Goal: Task Accomplishment & Management: Use online tool/utility

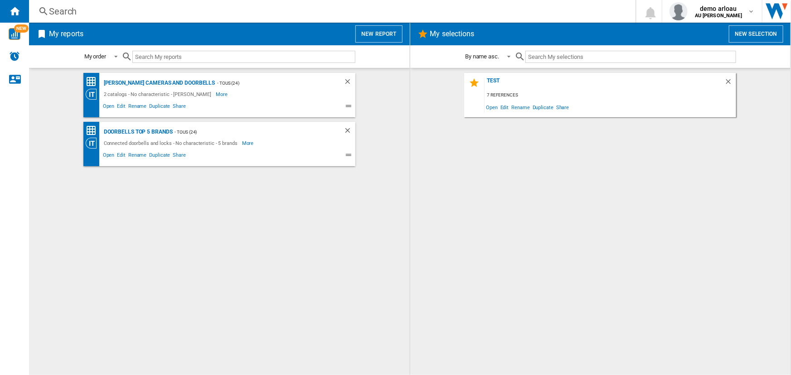
click at [379, 31] on button "New report" at bounding box center [378, 33] width 47 height 17
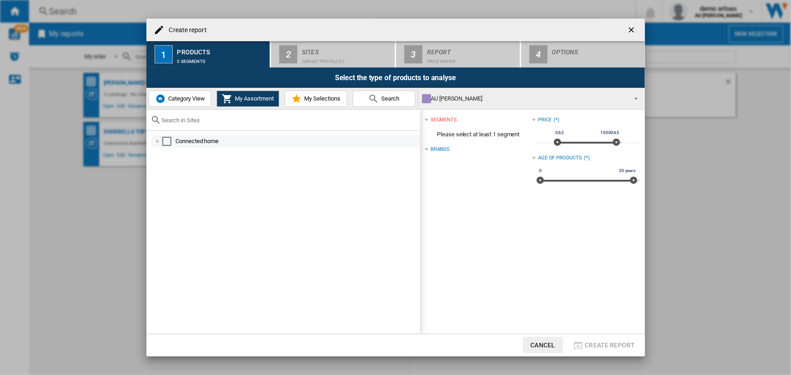
click at [155, 141] on div at bounding box center [157, 141] width 9 height 9
click at [158, 140] on div at bounding box center [157, 141] width 9 height 9
click at [184, 100] on span "Category View" at bounding box center [185, 98] width 39 height 7
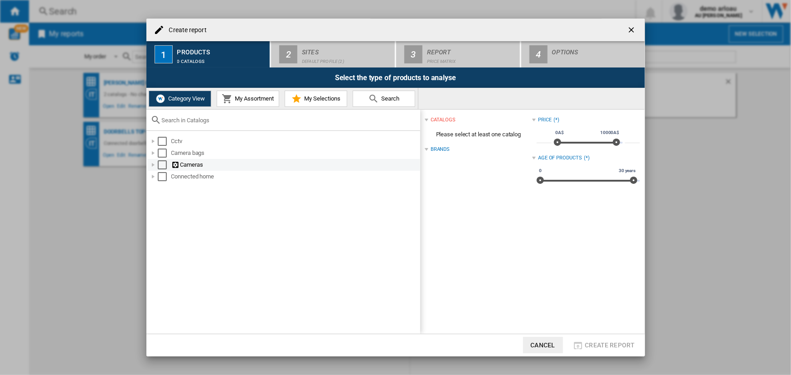
click at [152, 161] on div at bounding box center [153, 165] width 9 height 9
click at [154, 163] on div at bounding box center [153, 165] width 9 height 9
click at [154, 152] on div at bounding box center [153, 153] width 9 height 9
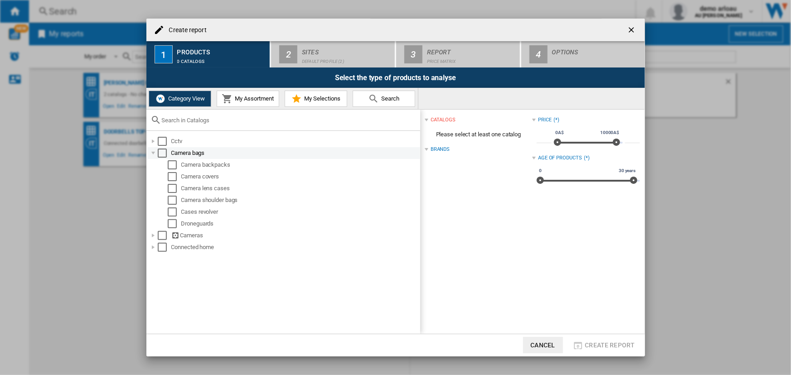
click at [154, 152] on div at bounding box center [153, 153] width 9 height 9
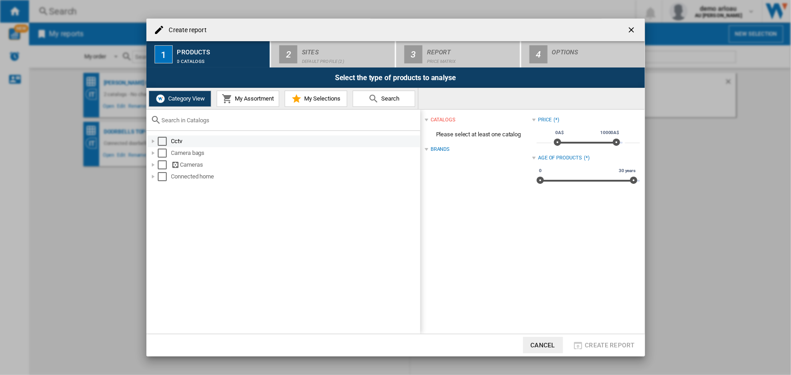
click at [150, 140] on div at bounding box center [153, 141] width 9 height 9
click at [151, 140] on div at bounding box center [153, 141] width 9 height 9
click at [159, 143] on div "Select" at bounding box center [162, 141] width 9 height 9
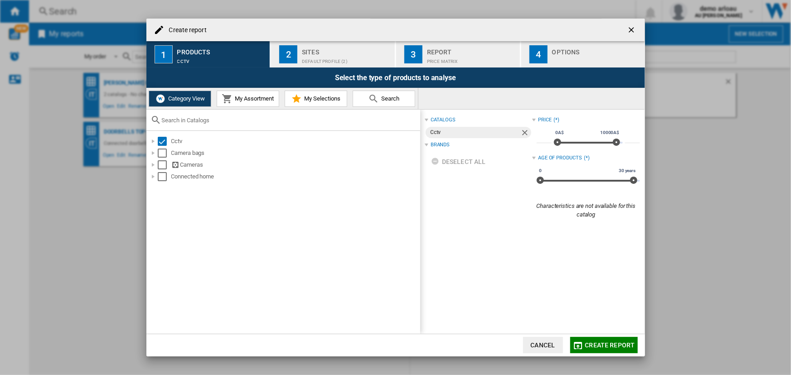
click at [319, 51] on div "Sites" at bounding box center [346, 50] width 89 height 10
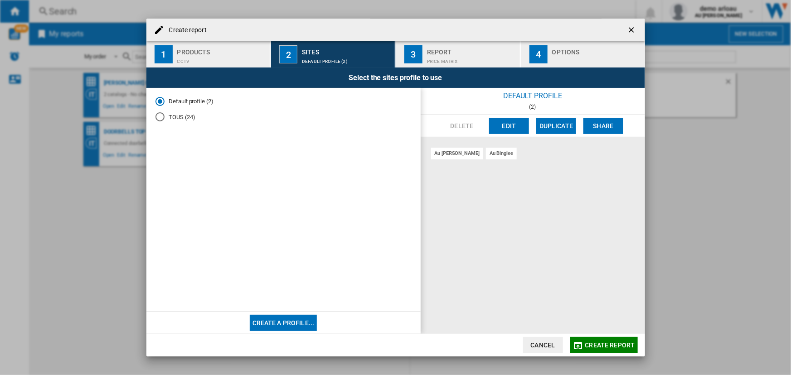
click at [158, 117] on div "TOUS (24)" at bounding box center [160, 116] width 9 height 9
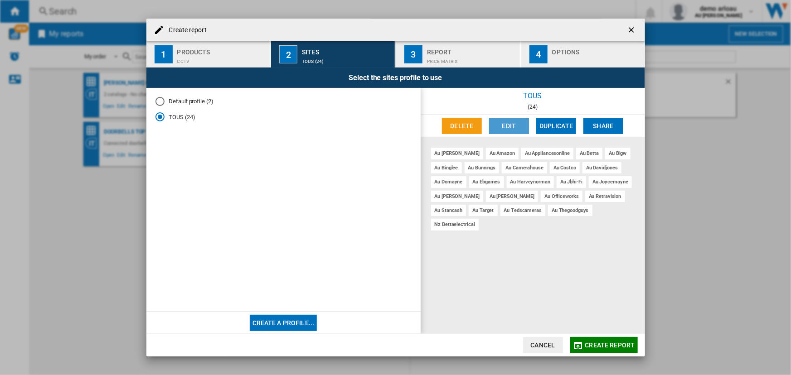
click at [501, 125] on button "Edit" at bounding box center [509, 126] width 40 height 16
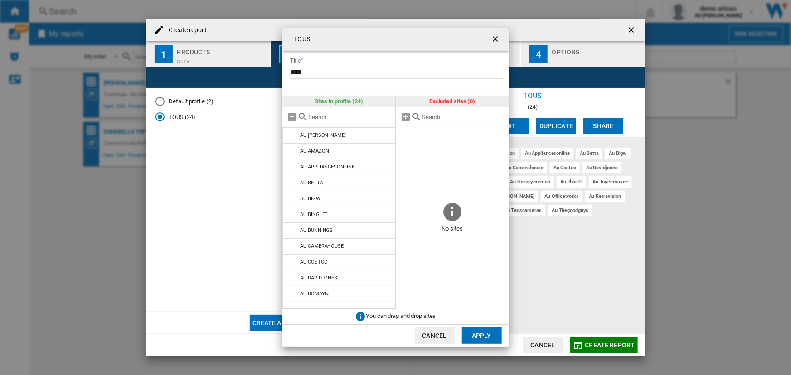
click at [437, 337] on button "Cancel" at bounding box center [435, 336] width 40 height 16
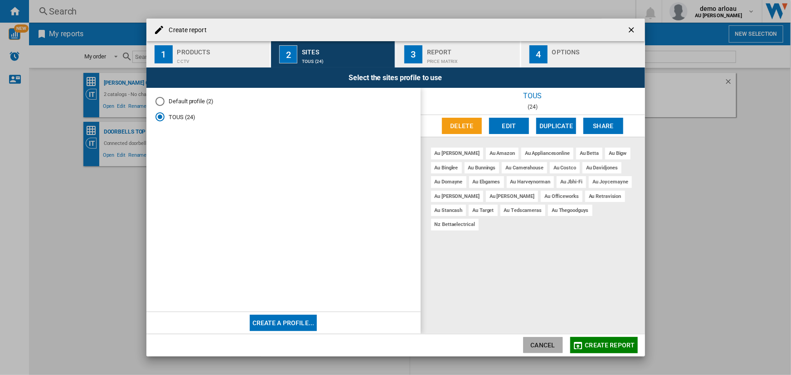
click at [542, 345] on button "Cancel" at bounding box center [543, 345] width 40 height 16
